Goal: Task Accomplishment & Management: Manage account settings

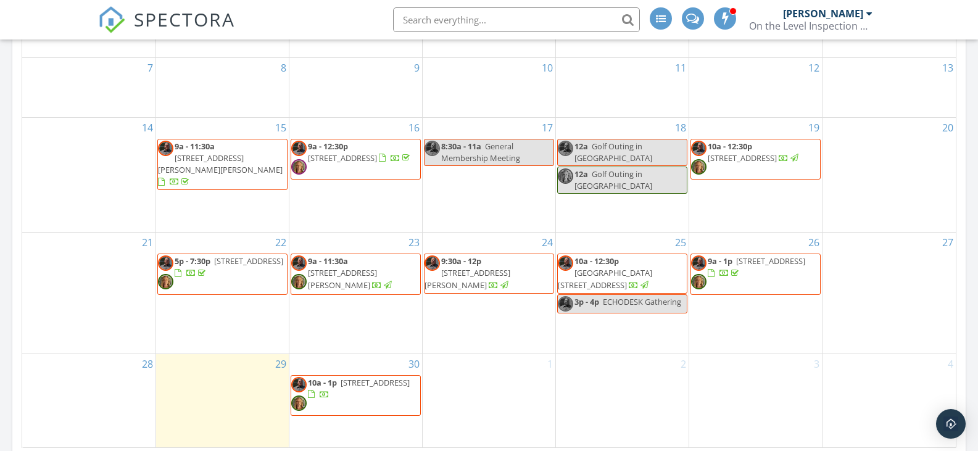
scroll to position [741, 0]
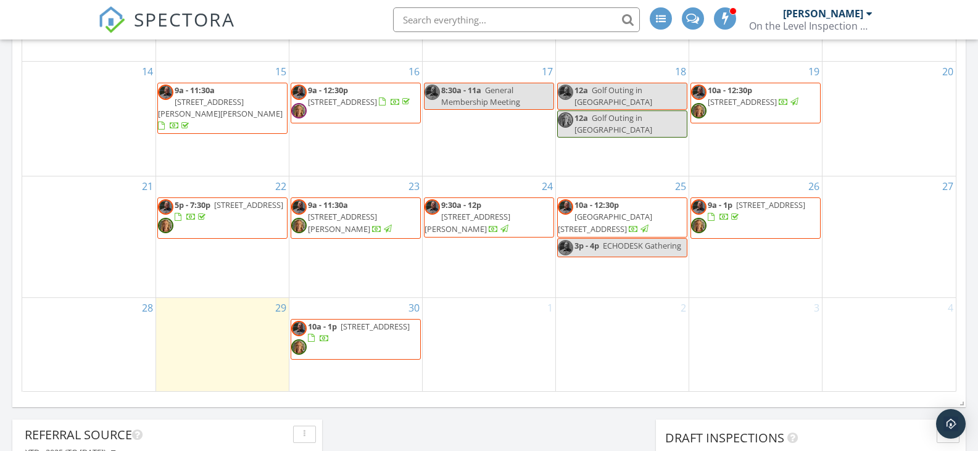
click at [768, 201] on span "[STREET_ADDRESS]" at bounding box center [770, 204] width 69 height 11
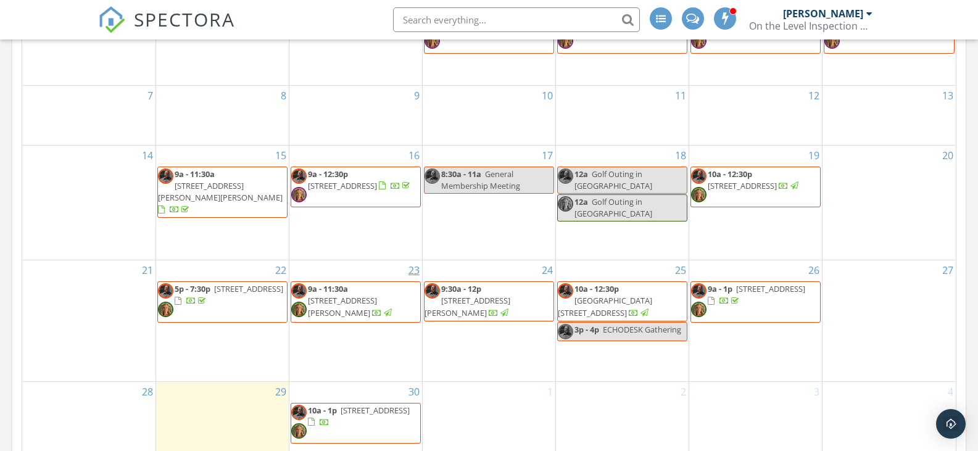
scroll to position [617, 0]
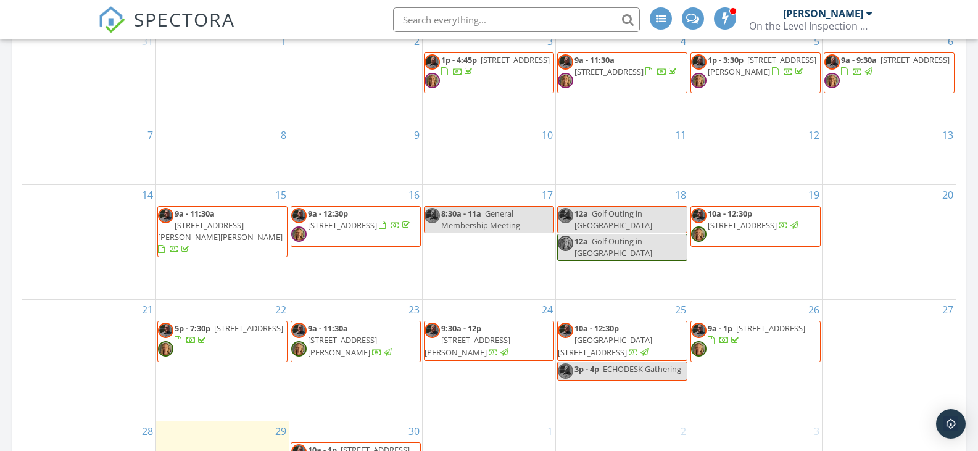
click at [766, 323] on span "[STREET_ADDRESS]" at bounding box center [770, 328] width 69 height 11
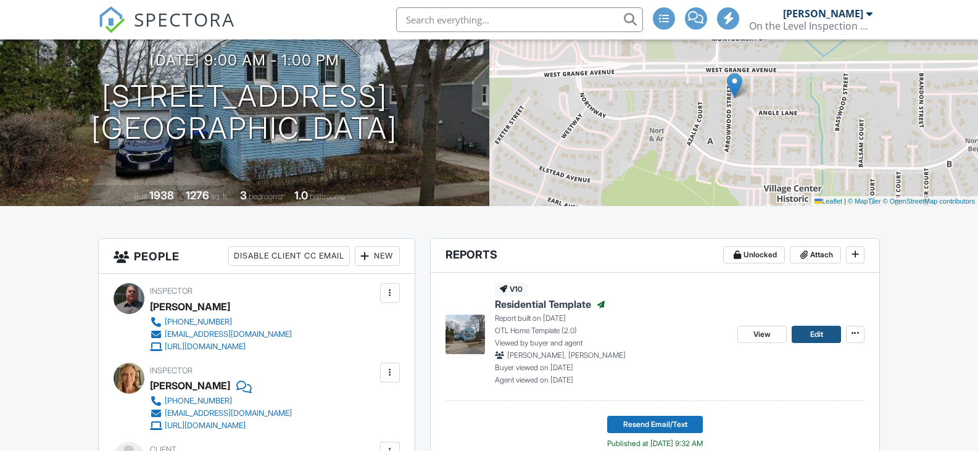
scroll to position [123, 0]
click at [805, 335] on link "Edit" at bounding box center [816, 334] width 49 height 17
